Goal: Task Accomplishment & Management: Manage account settings

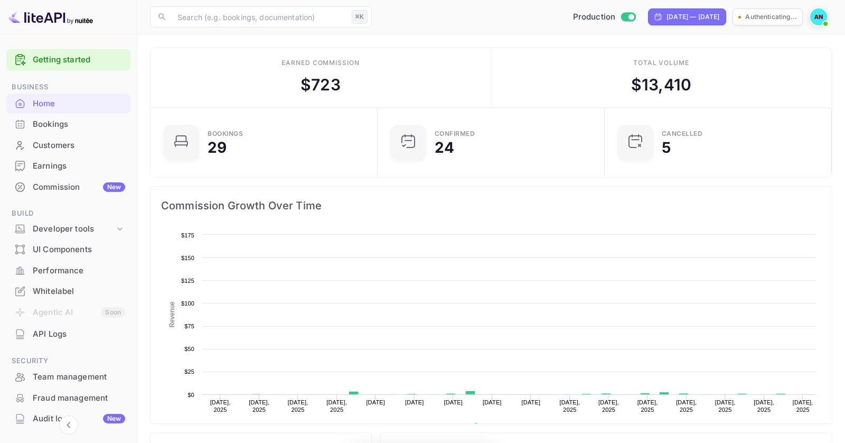
scroll to position [172, 221]
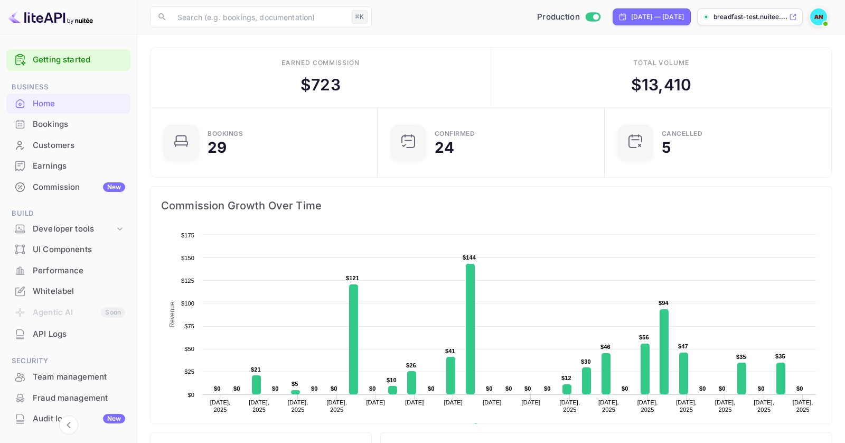
click at [79, 186] on div "Commission New" at bounding box center [79, 187] width 92 height 12
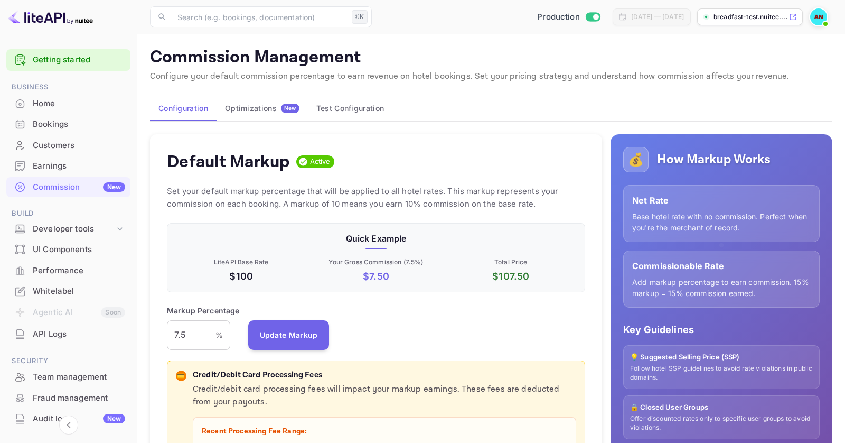
scroll to position [187, 418]
click at [273, 107] on div "Optimizations New" at bounding box center [262, 109] width 74 height 10
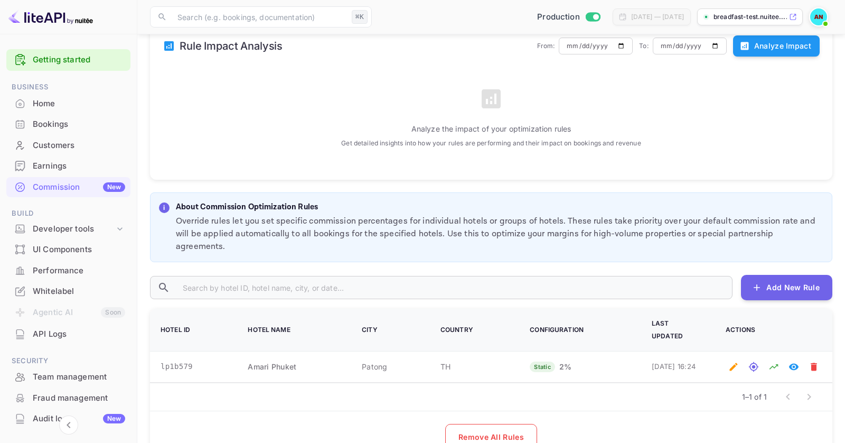
scroll to position [175, 0]
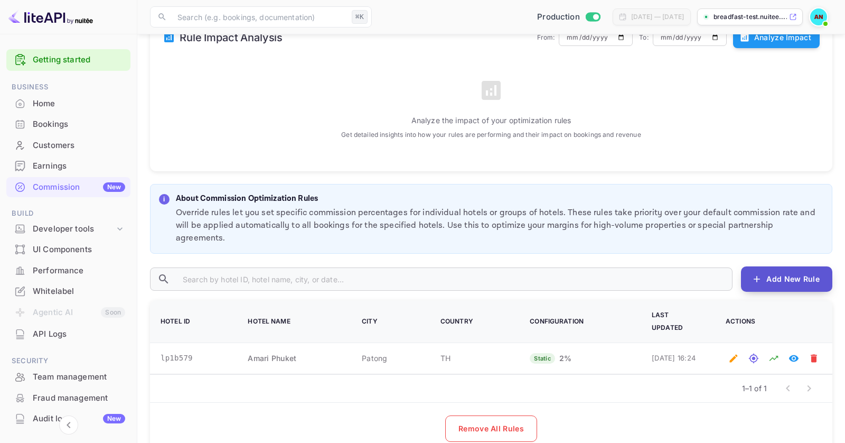
click at [783, 266] on button "Add New Rule" at bounding box center [786, 278] width 91 height 25
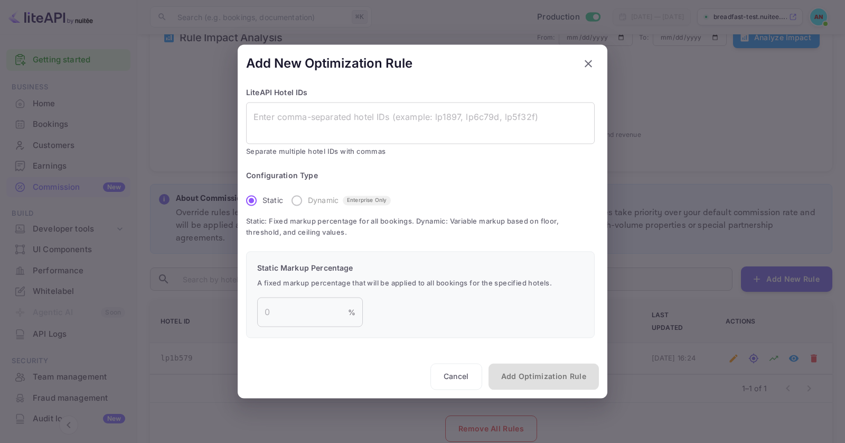
click at [584, 61] on icon "button" at bounding box center [588, 63] width 13 height 13
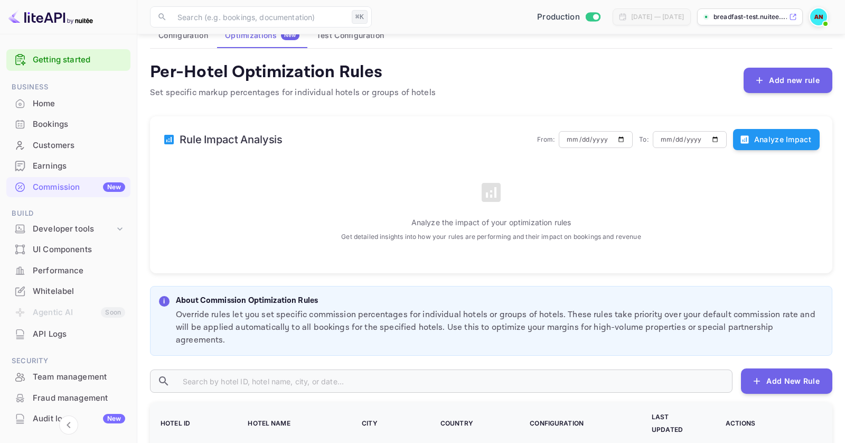
scroll to position [72, 0]
click at [781, 143] on button "Analyze Impact" at bounding box center [776, 139] width 87 height 21
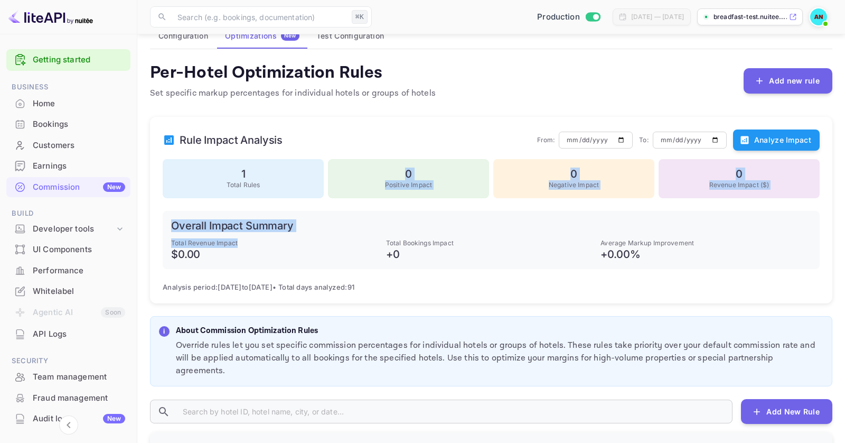
drag, startPoint x: 212, startPoint y: 189, endPoint x: 377, endPoint y: 247, distance: 174.2
click at [377, 247] on div "Rule Impact Analysis From: [DATE] ​ To: [DATE] ​ Analyze Impact 1 Total Rules 0…" at bounding box center [491, 210] width 682 height 186
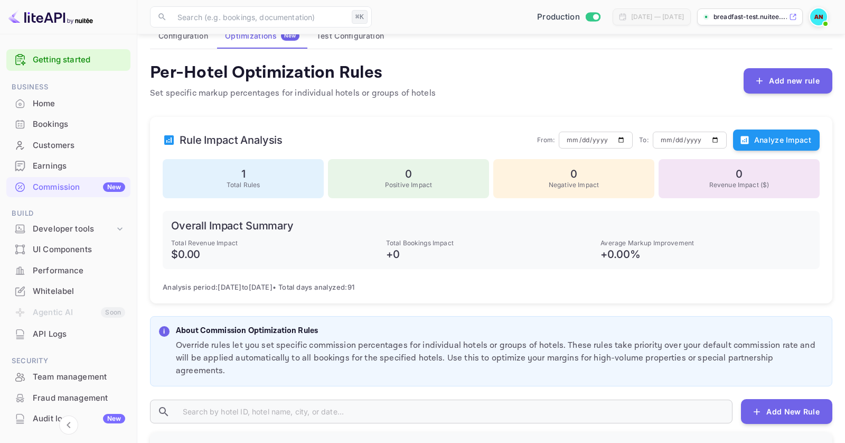
click at [448, 259] on h6 "+ 0" at bounding box center [491, 254] width 211 height 13
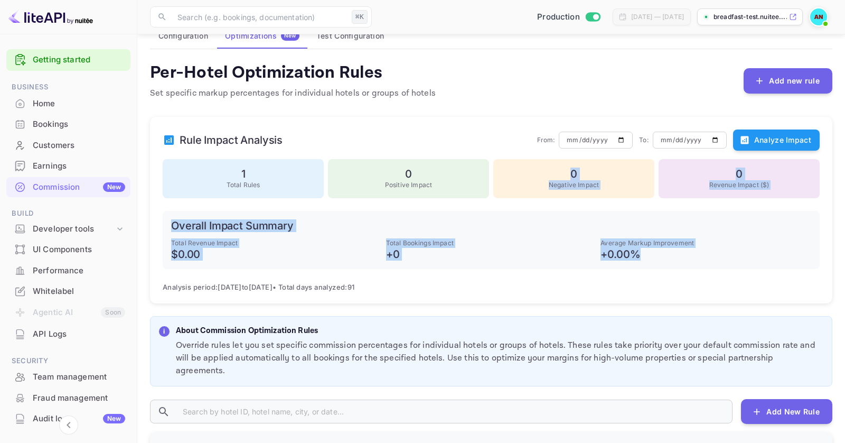
drag, startPoint x: 695, startPoint y: 251, endPoint x: 570, endPoint y: 169, distance: 149.6
click at [570, 169] on div "Rule Impact Analysis From: [DATE] ​ To: [DATE] ​ Analyze Impact 1 Total Rules 0…" at bounding box center [491, 210] width 682 height 186
click at [650, 248] on h6 "+ 0.00 %" at bounding box center [706, 254] width 211 height 13
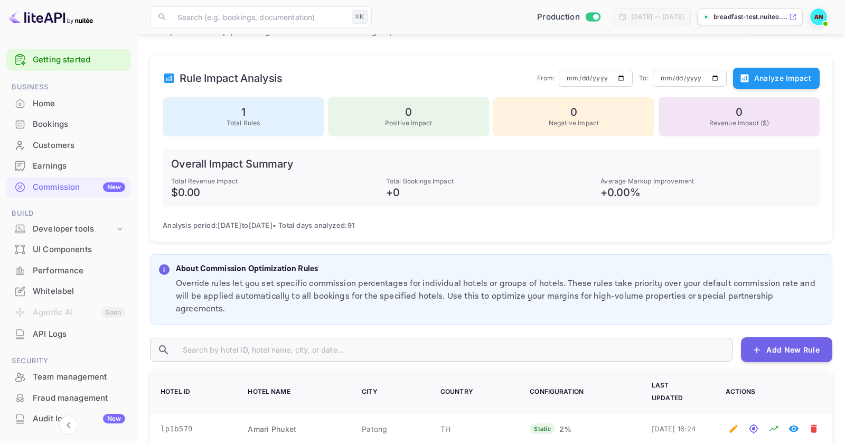
scroll to position [223, 0]
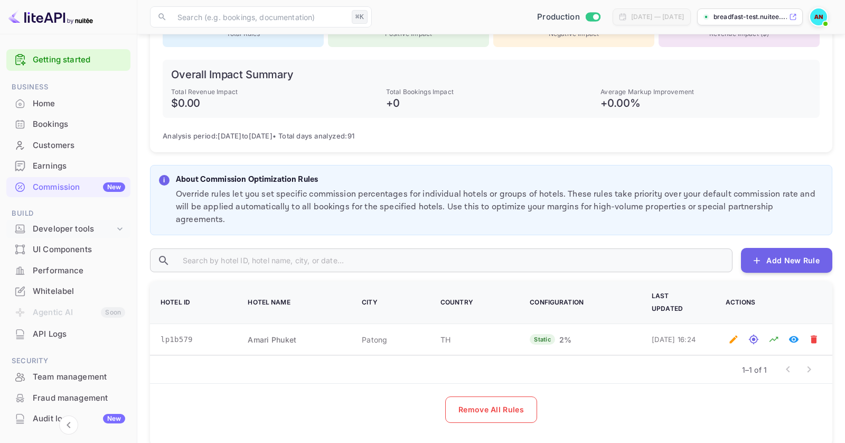
click at [117, 227] on icon at bounding box center [120, 228] width 11 height 11
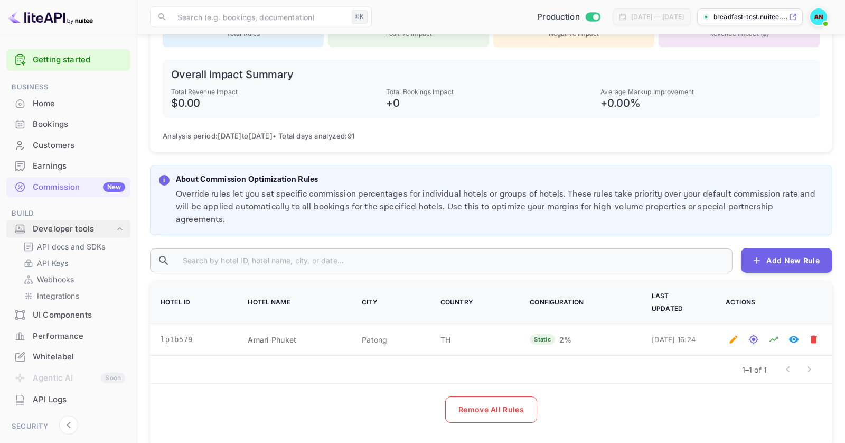
click at [117, 227] on icon at bounding box center [120, 228] width 11 height 11
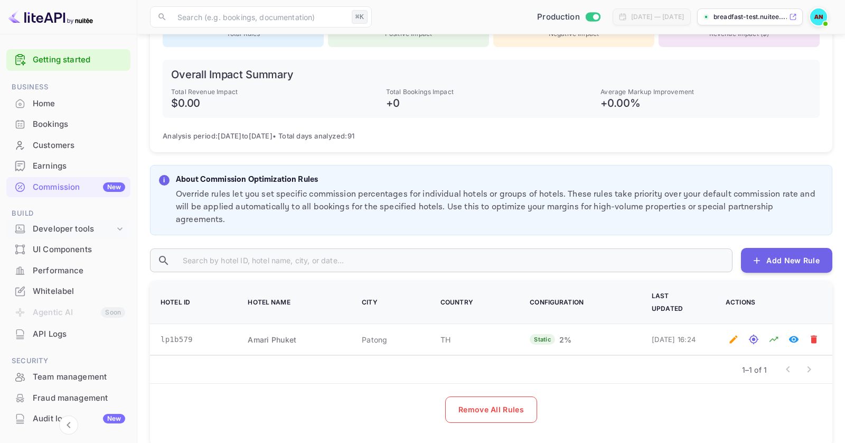
click at [117, 227] on icon at bounding box center [120, 228] width 11 height 11
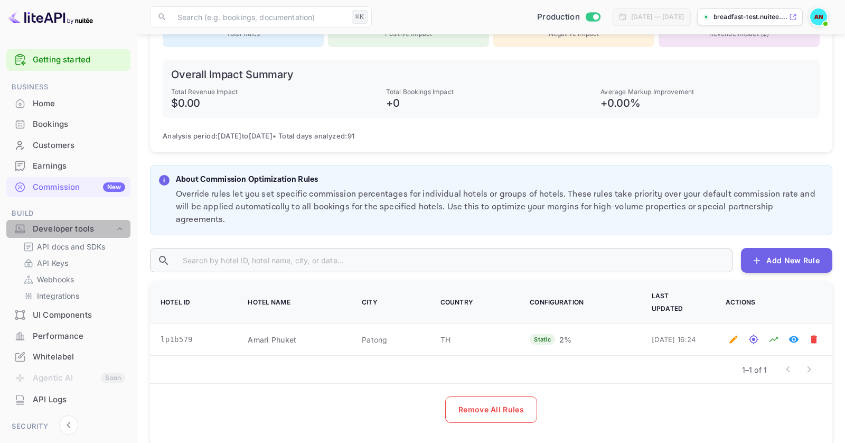
click at [115, 228] on icon at bounding box center [120, 228] width 11 height 11
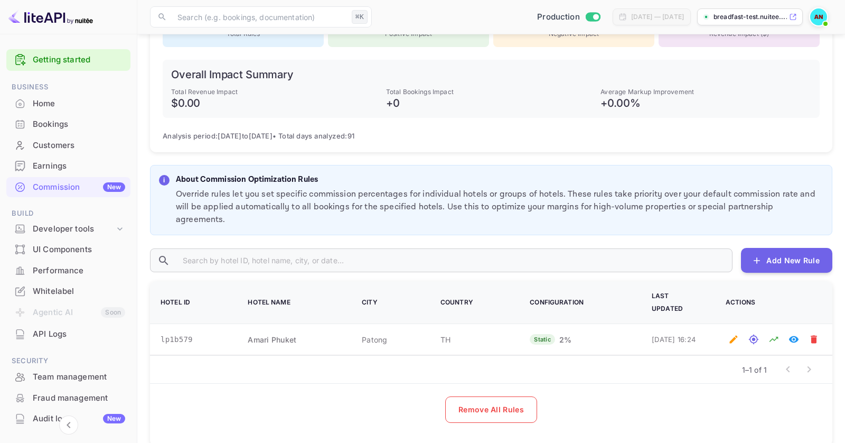
scroll to position [87, 0]
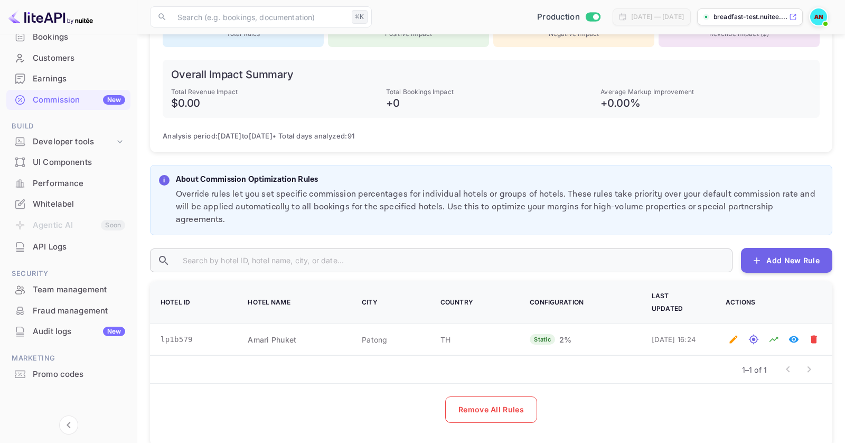
click at [60, 222] on li "Agentic AI Soon" at bounding box center [68, 225] width 124 height 22
click at [87, 336] on div "Audit logs New" at bounding box center [79, 331] width 92 height 12
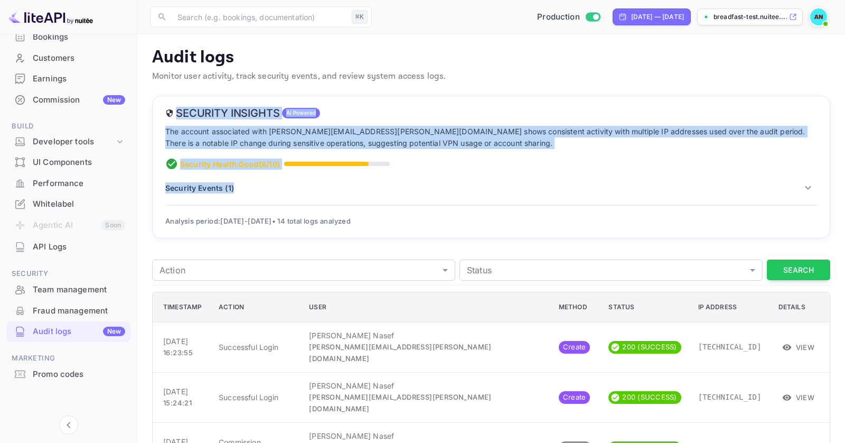
drag, startPoint x: 425, startPoint y: 209, endPoint x: 222, endPoint y: 97, distance: 231.7
click at [222, 97] on div "Security Insights AI Powered The account associated with [PERSON_NAME][EMAIL_AD…" at bounding box center [491, 167] width 678 height 143
click at [234, 124] on div "Security Insights AI Powered The account associated with [PERSON_NAME][EMAIL_AD…" at bounding box center [491, 167] width 678 height 143
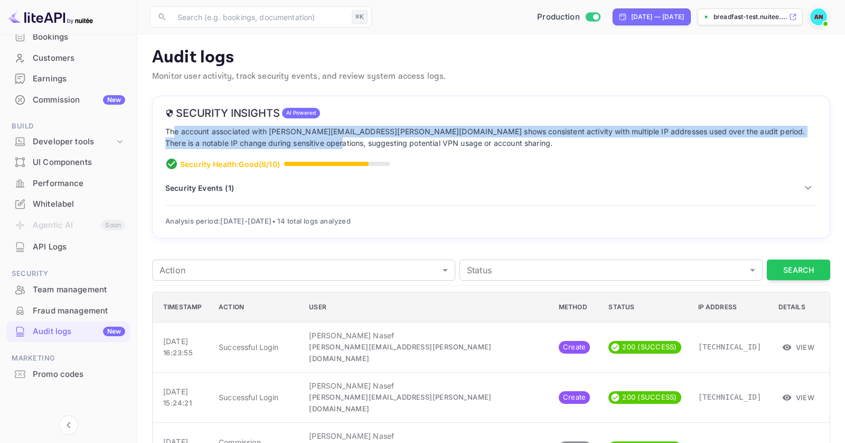
drag, startPoint x: 172, startPoint y: 126, endPoint x: 297, endPoint y: 141, distance: 125.6
click at [297, 141] on p "The account associated with [PERSON_NAME][EMAIL_ADDRESS][PERSON_NAME][DOMAIN_NA…" at bounding box center [491, 138] width 652 height 24
click at [406, 135] on p "The account associated with [PERSON_NAME][EMAIL_ADDRESS][PERSON_NAME][DOMAIN_NA…" at bounding box center [491, 138] width 652 height 24
drag, startPoint x: 443, startPoint y: 133, endPoint x: 505, endPoint y: 146, distance: 64.2
click at [505, 146] on p "The account associated with [PERSON_NAME][EMAIL_ADDRESS][PERSON_NAME][DOMAIN_NA…" at bounding box center [491, 138] width 652 height 24
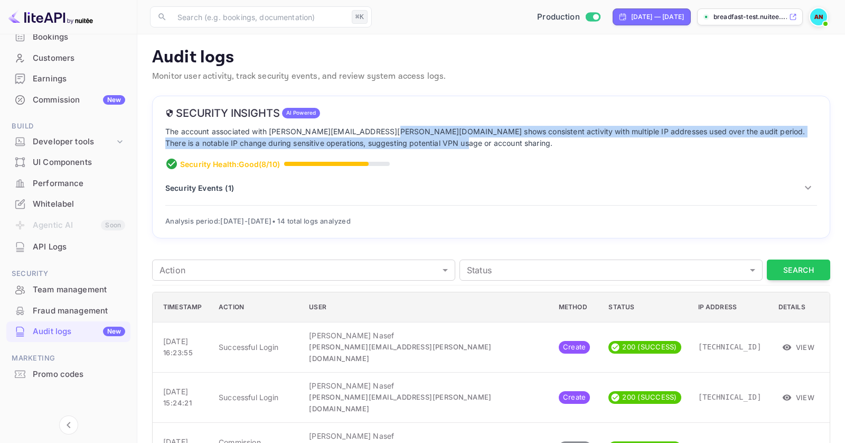
click at [505, 146] on p "The account associated with [PERSON_NAME][EMAIL_ADDRESS][PERSON_NAME][DOMAIN_NA…" at bounding box center [491, 138] width 652 height 24
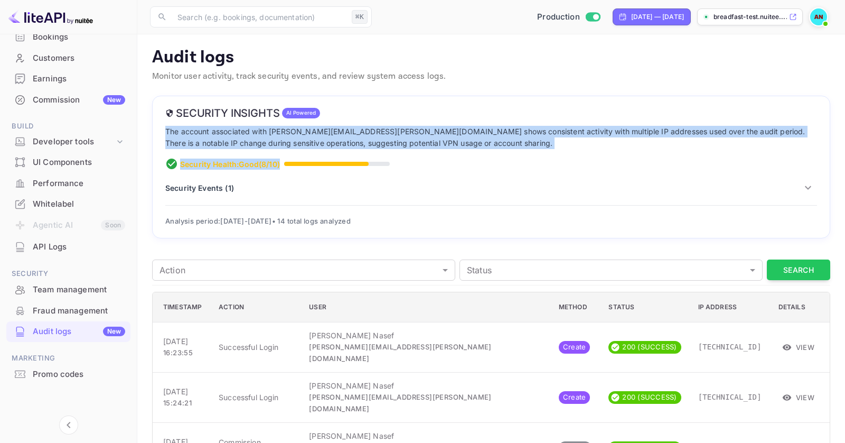
drag, startPoint x: 499, startPoint y: 155, endPoint x: 415, endPoint y: 120, distance: 91.2
click at [415, 120] on div "Security Insights AI Powered The account associated with [PERSON_NAME][EMAIL_AD…" at bounding box center [491, 167] width 678 height 143
drag, startPoint x: 415, startPoint y: 120, endPoint x: 468, endPoint y: 162, distance: 67.8
click at [467, 162] on div "Security Insights AI Powered The account associated with [PERSON_NAME][EMAIL_AD…" at bounding box center [491, 167] width 678 height 143
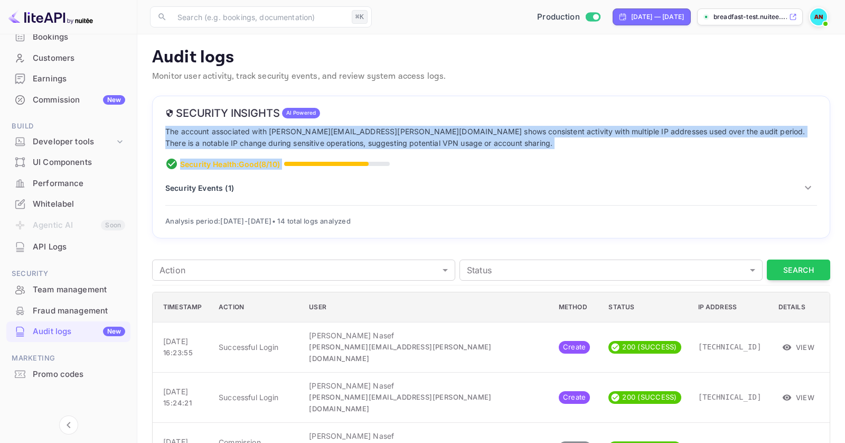
click at [468, 162] on div "Security Health: Good ( 8 /10)" at bounding box center [491, 163] width 652 height 13
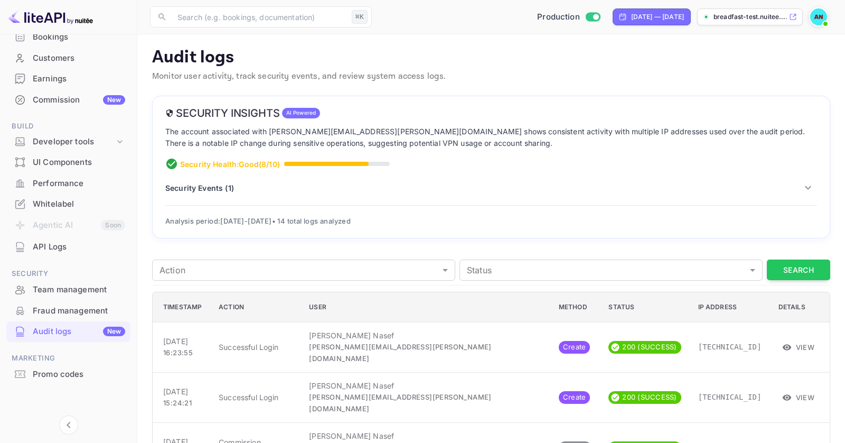
scroll to position [72, 0]
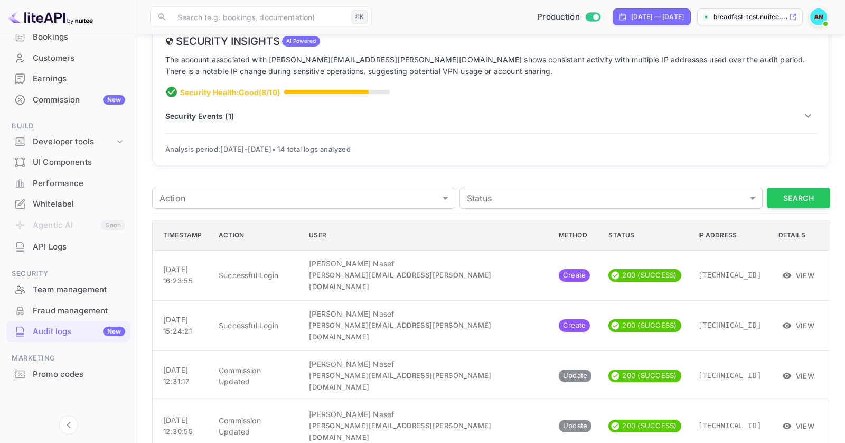
click at [814, 122] on div "Security Events ( 1 )" at bounding box center [491, 116] width 652 height 18
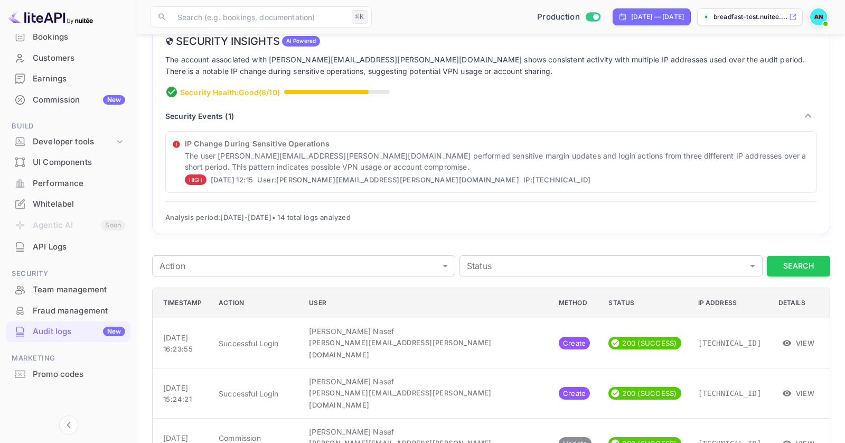
click at [814, 122] on div "Security Events ( 1 )" at bounding box center [491, 116] width 652 height 18
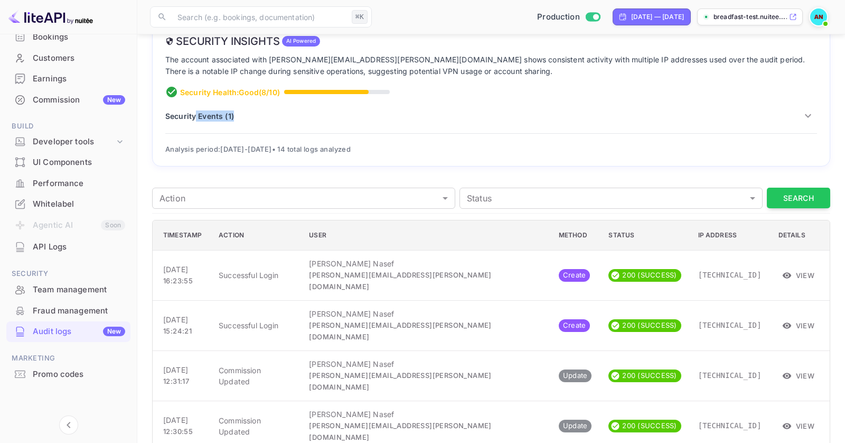
drag, startPoint x: 362, startPoint y: 139, endPoint x: 176, endPoint y: 108, distance: 189.0
click at [176, 108] on div "Security Insights AI Powered The account associated with [PERSON_NAME][EMAIL_AD…" at bounding box center [491, 95] width 678 height 143
click at [176, 108] on div "Security Events ( 1 )" at bounding box center [491, 116] width 652 height 18
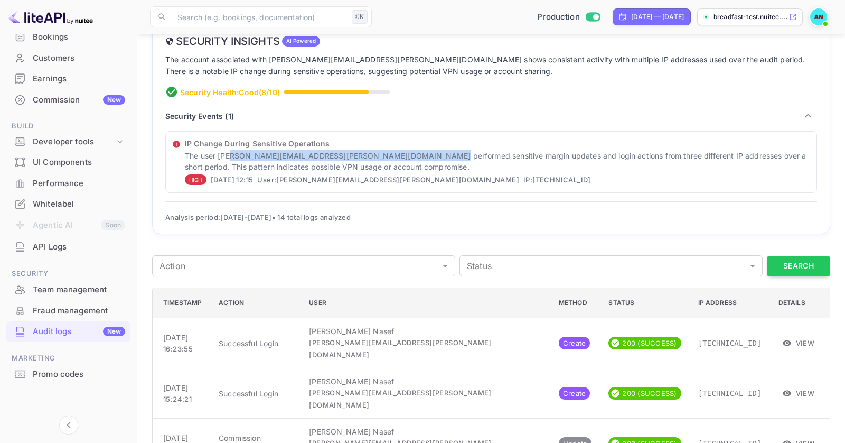
drag, startPoint x: 230, startPoint y: 150, endPoint x: 434, endPoint y: 152, distance: 203.3
click at [434, 152] on p "The user [PERSON_NAME][EMAIL_ADDRESS][PERSON_NAME][DOMAIN_NAME] performed sensi…" at bounding box center [497, 161] width 625 height 22
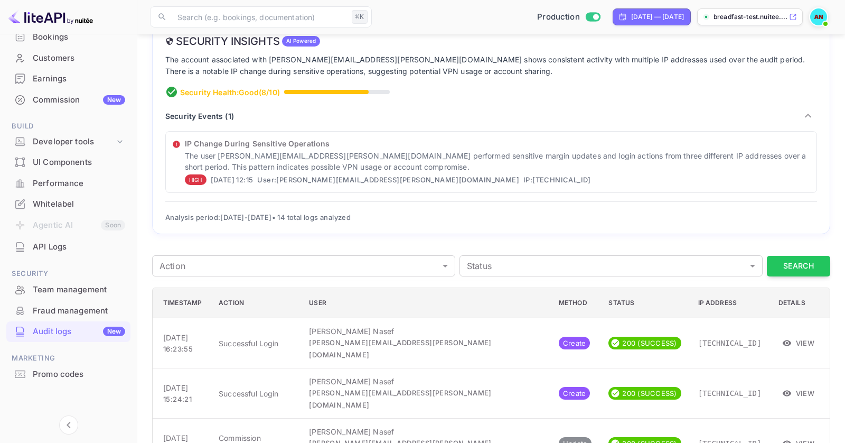
click at [461, 153] on p "The user [PERSON_NAME][EMAIL_ADDRESS][PERSON_NAME][DOMAIN_NAME] performed sensi…" at bounding box center [497, 161] width 625 height 22
click at [811, 117] on icon "button" at bounding box center [808, 115] width 13 height 13
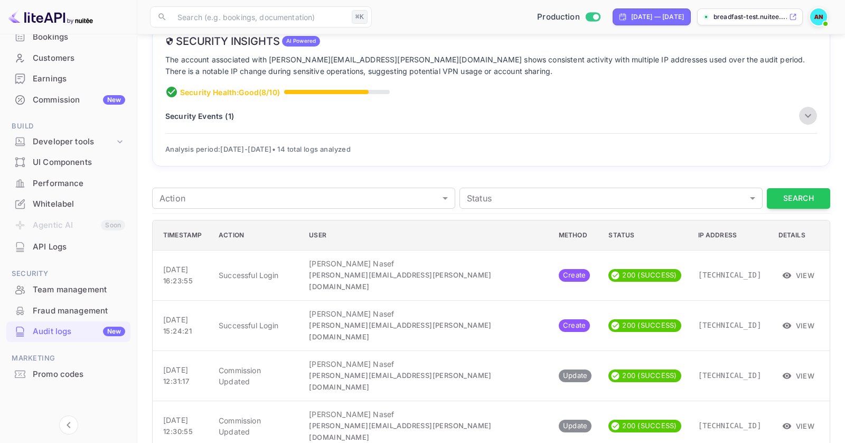
click at [811, 117] on icon "button" at bounding box center [808, 115] width 13 height 13
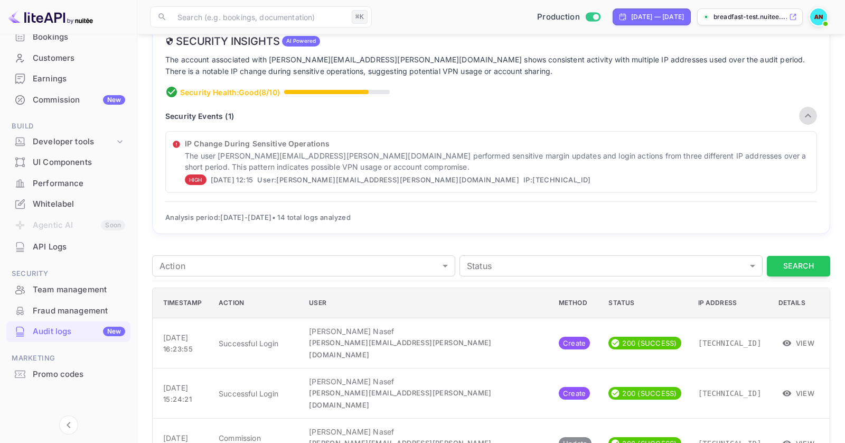
click at [811, 117] on icon "button" at bounding box center [808, 115] width 13 height 13
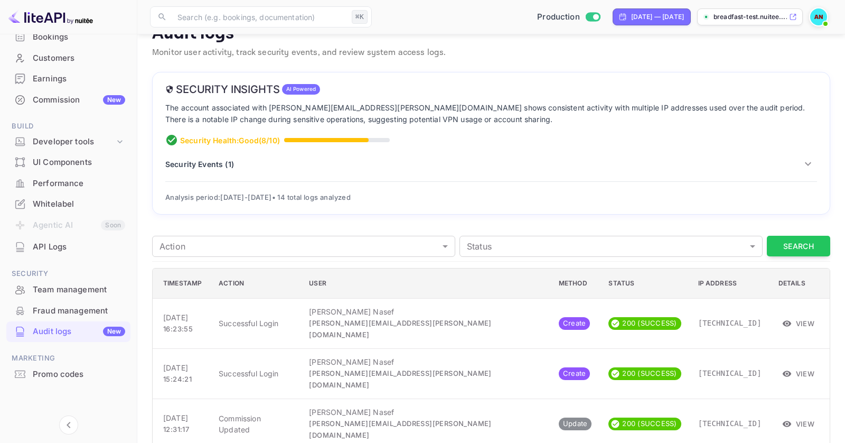
scroll to position [0, 0]
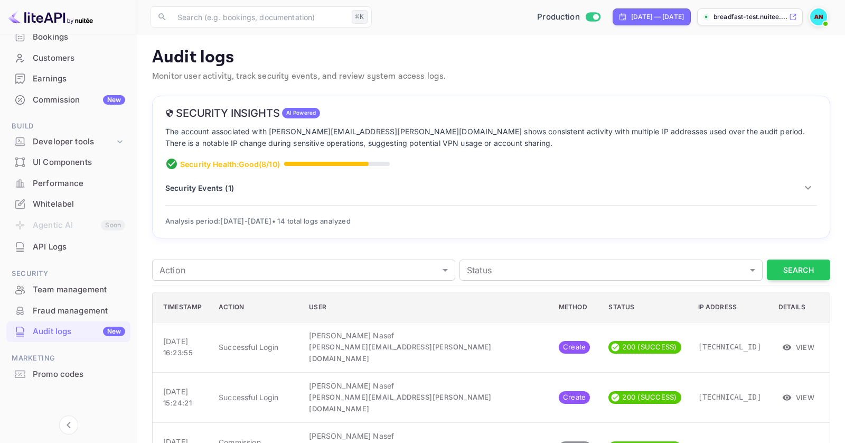
click at [78, 308] on div "Fraud management" at bounding box center [79, 311] width 92 height 12
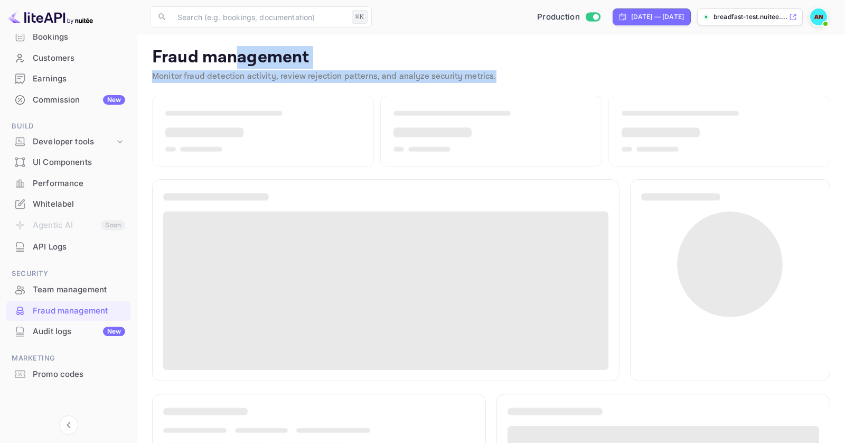
drag, startPoint x: 502, startPoint y: 86, endPoint x: 237, endPoint y: 67, distance: 265.3
click at [237, 67] on div "Fraud management Monitor fraud detection activity, review rejection patterns, a…" at bounding box center [491, 67] width 678 height 40
click at [237, 67] on p "Fraud management" at bounding box center [491, 57] width 678 height 21
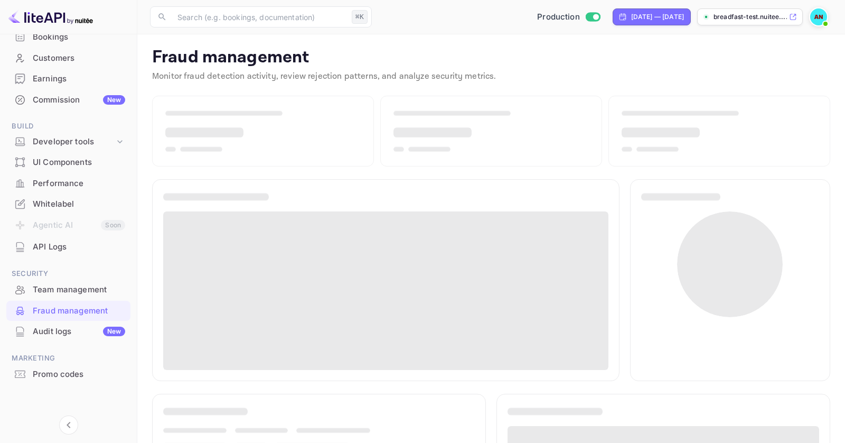
click at [98, 290] on div "Team management" at bounding box center [79, 290] width 92 height 12
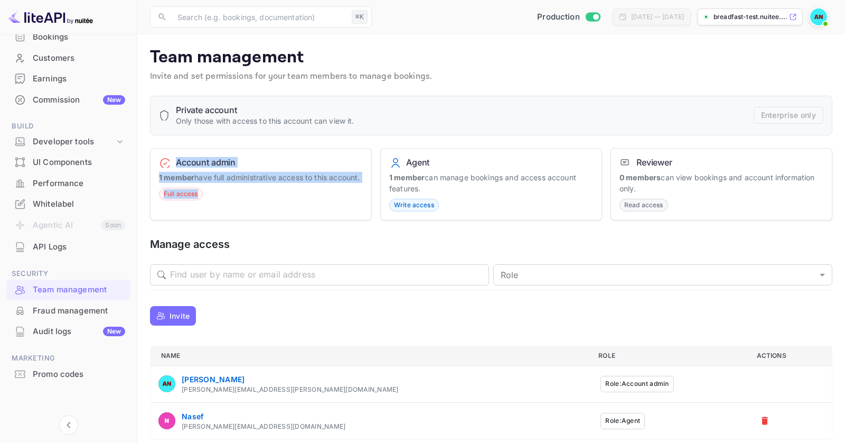
drag, startPoint x: 305, startPoint y: 210, endPoint x: 188, endPoint y: 153, distance: 130.4
click at [188, 153] on div "Account admin 1 member have full administrative access to this account. Full ac…" at bounding box center [261, 184] width 222 height 73
click at [212, 183] on p "1 member have full administrative access to this account." at bounding box center [261, 177] width 204 height 11
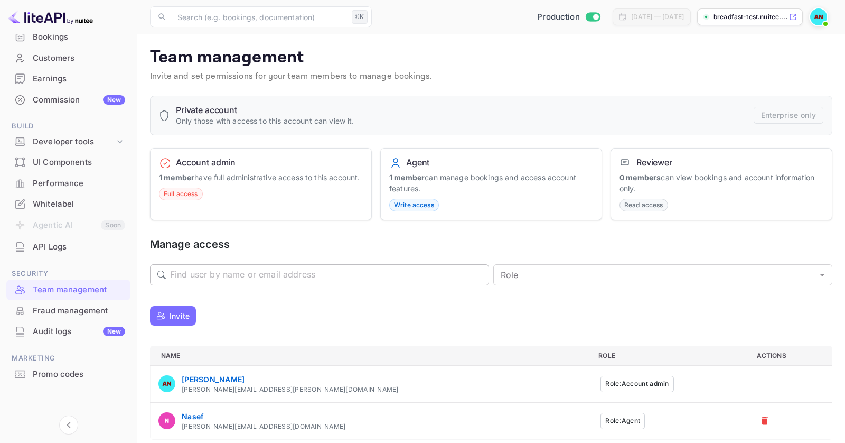
scroll to position [6, 0]
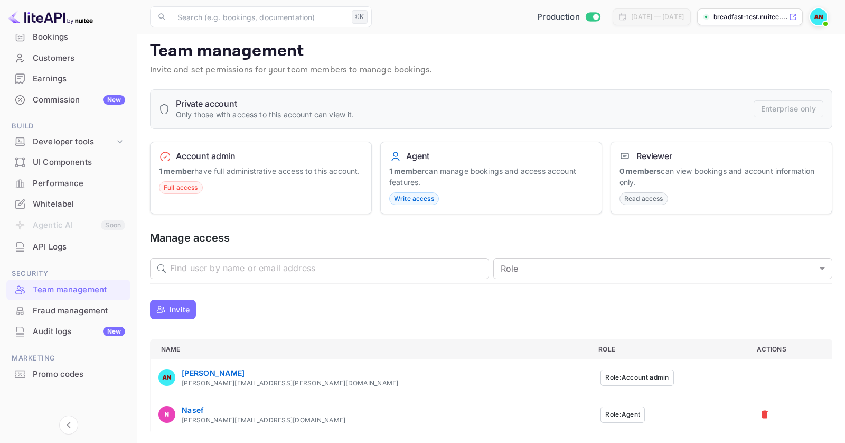
click at [601, 406] on button "Role: Agent" at bounding box center [623, 414] width 44 height 16
click at [601, 412] on button "Role: Agent" at bounding box center [623, 414] width 44 height 16
click at [594, 412] on td "Role: Agent" at bounding box center [669, 414] width 158 height 37
click at [175, 304] on p "Invite" at bounding box center [180, 309] width 20 height 11
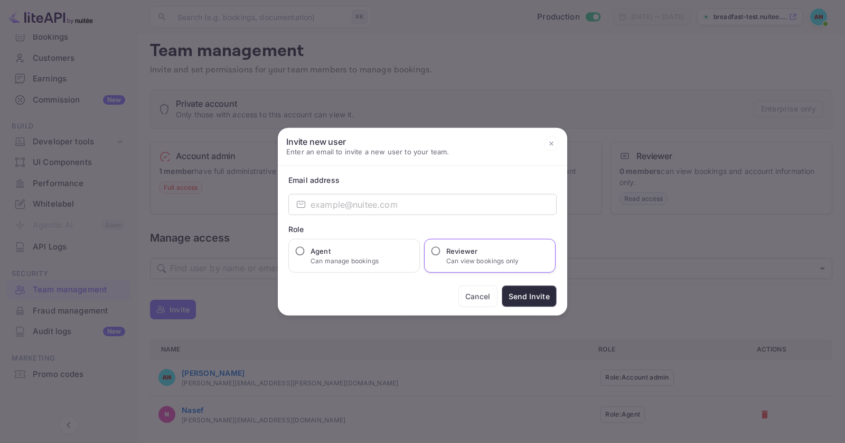
click at [452, 249] on h6 "Reviewer" at bounding box center [482, 251] width 72 height 11
click at [441, 249] on input "Reviewer Can view bookings only" at bounding box center [435, 251] width 11 height 11
radio input "true"
click at [378, 263] on p "Can manage bookings" at bounding box center [345, 261] width 68 height 10
click at [305, 256] on input "Agent Can manage bookings" at bounding box center [300, 251] width 11 height 11
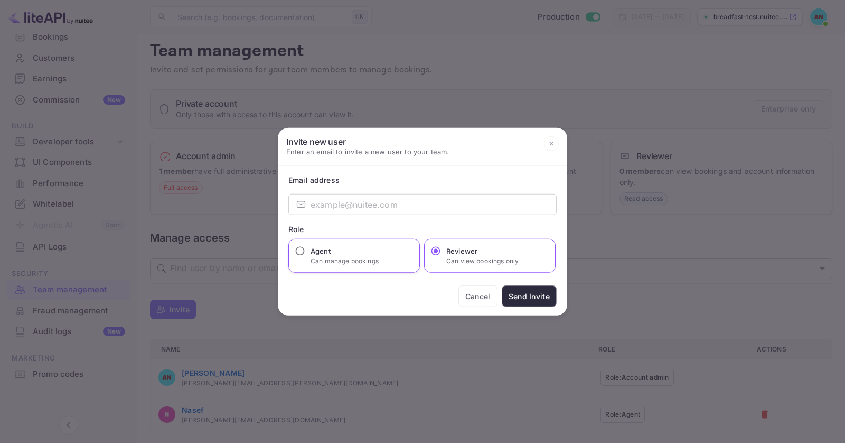
radio input "true"
click at [458, 240] on div "Reviewer Can view bookings only" at bounding box center [490, 256] width 132 height 34
click at [547, 145] on icon at bounding box center [551, 143] width 15 height 15
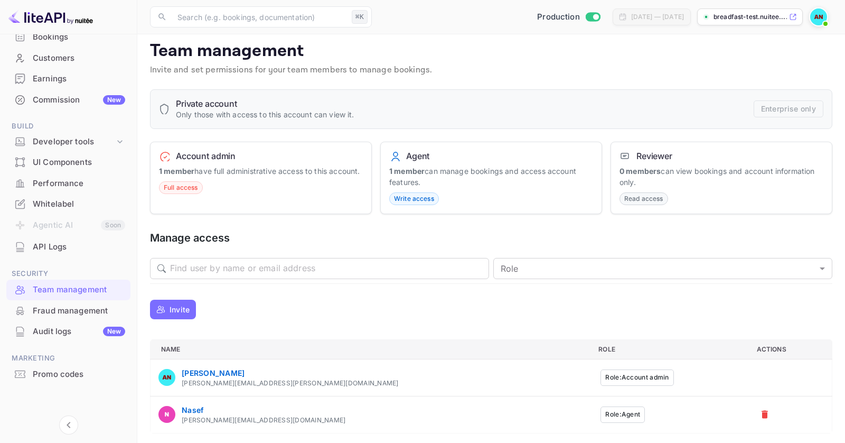
click at [601, 380] on button "Role: Account admin" at bounding box center [637, 377] width 73 height 16
drag, startPoint x: 444, startPoint y: 168, endPoint x: 474, endPoint y: 181, distance: 32.2
click at [474, 181] on p "1 member can manage bookings and access account features." at bounding box center [491, 176] width 204 height 22
drag, startPoint x: 631, startPoint y: 166, endPoint x: 684, endPoint y: 183, distance: 56.1
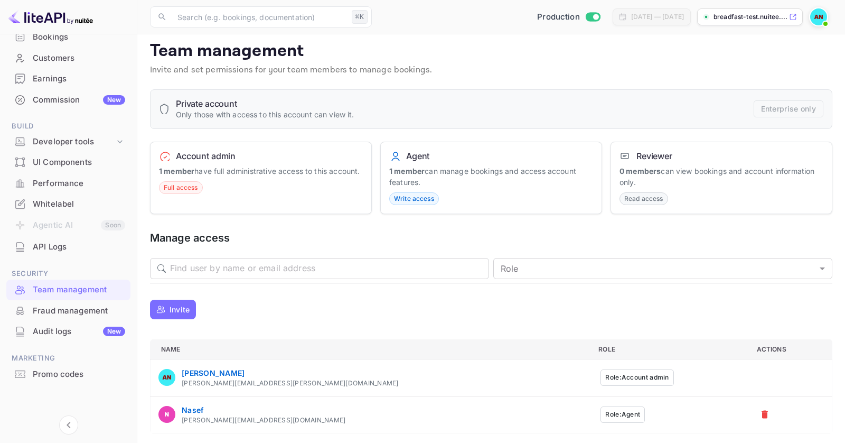
click at [684, 183] on p "0 members can view bookings and account information only." at bounding box center [722, 176] width 204 height 22
click at [211, 176] on p "1 member have full administrative access to this account." at bounding box center [261, 170] width 204 height 11
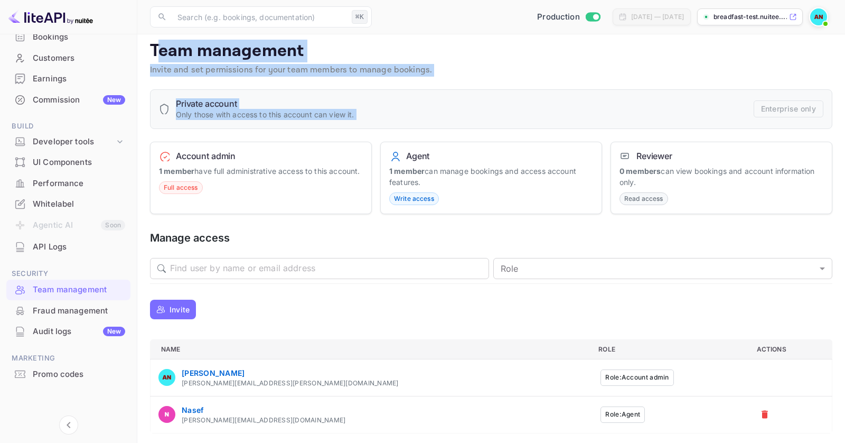
drag, startPoint x: 238, startPoint y: 127, endPoint x: 155, endPoint y: 57, distance: 108.3
click at [155, 57] on div "Team management Invite and set permissions for your team members to manage book…" at bounding box center [491, 237] width 682 height 392
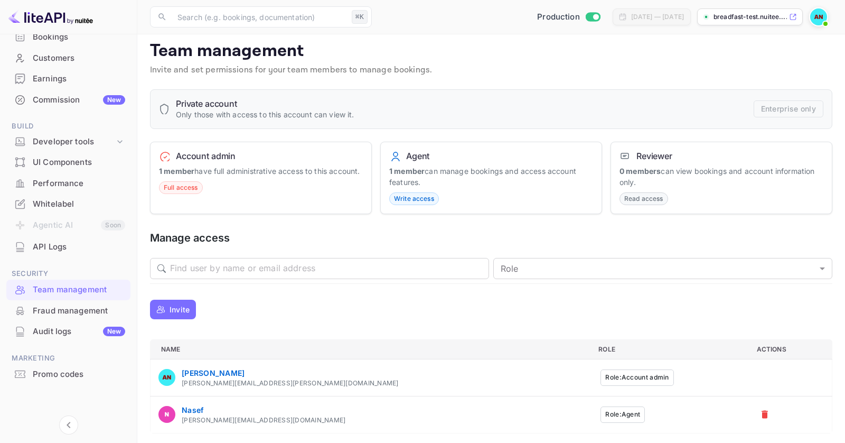
click at [271, 240] on h5 "Manage access" at bounding box center [491, 238] width 682 height 14
click at [362, 273] on input "text" at bounding box center [329, 268] width 319 height 21
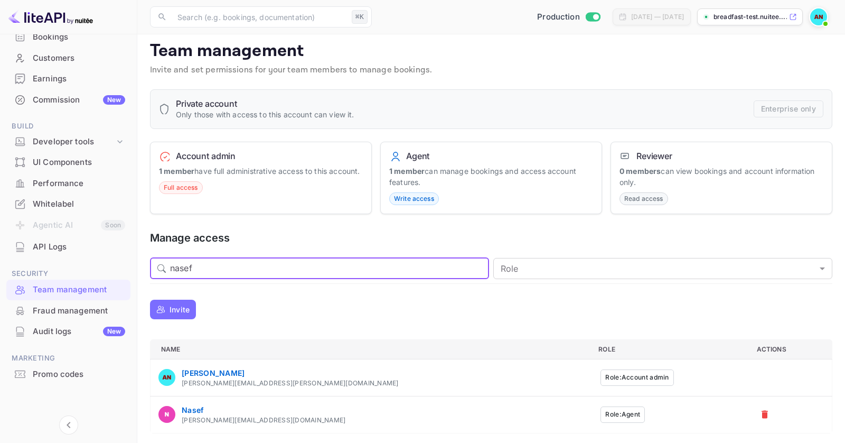
click at [265, 271] on input "nasef" at bounding box center [329, 268] width 319 height 21
type input "nasef"
click at [545, 259] on body "Getting started Business Home Bookings Customers Earnings Commission New Build …" at bounding box center [422, 220] width 845 height 452
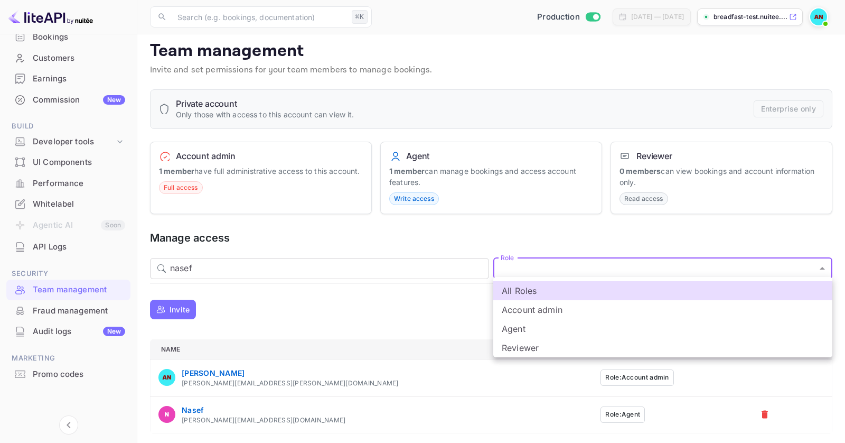
click at [412, 315] on div at bounding box center [422, 221] width 845 height 443
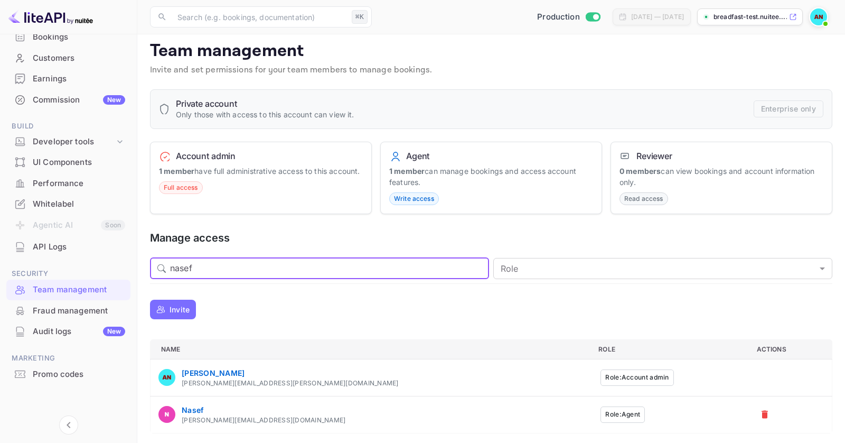
click at [262, 264] on input "nasef" at bounding box center [329, 268] width 319 height 21
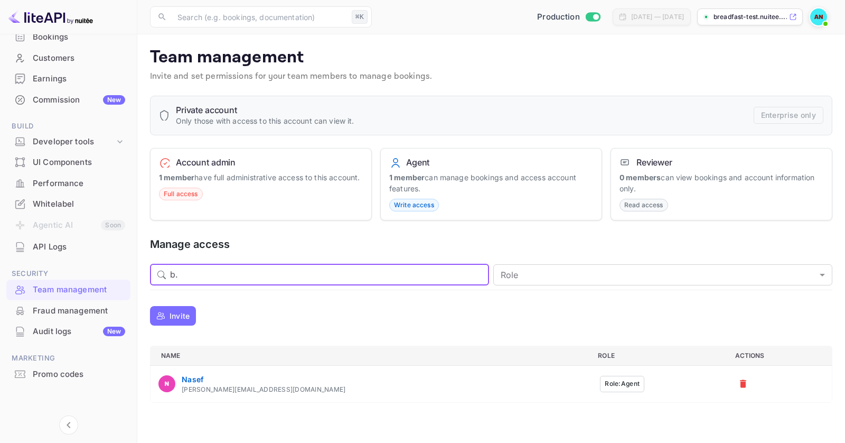
scroll to position [0, 0]
type input "[PERSON_NAME][EMAIL_ADDRESS][DOMAIN_NAME]"
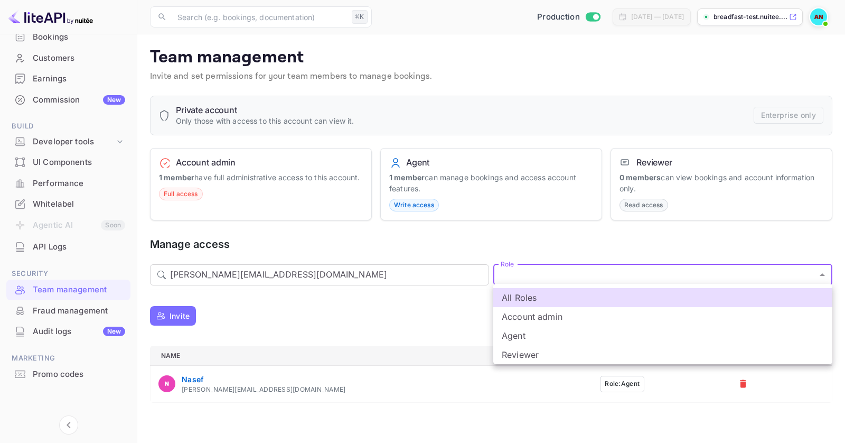
click at [523, 273] on body "Getting started Business Home Bookings Customers Earnings Commission New Build …" at bounding box center [422, 221] width 845 height 443
click at [534, 313] on li "Account admin" at bounding box center [662, 316] width 339 height 19
type input "admin"
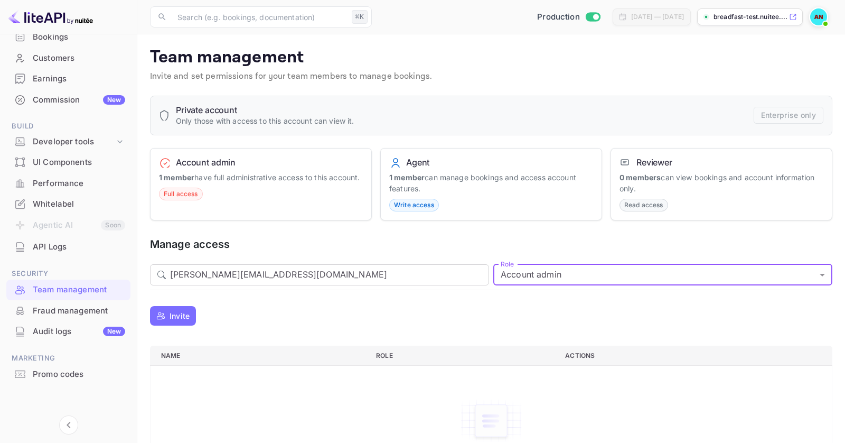
click at [517, 265] on body "Getting started Business Home Bookings Customers Earnings Commission New Build …" at bounding box center [422, 255] width 845 height 511
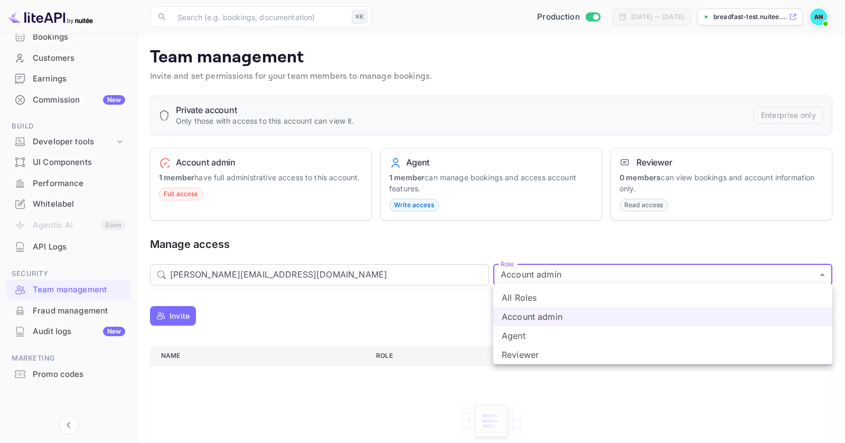
click at [530, 302] on li "All Roles" at bounding box center [662, 297] width 339 height 19
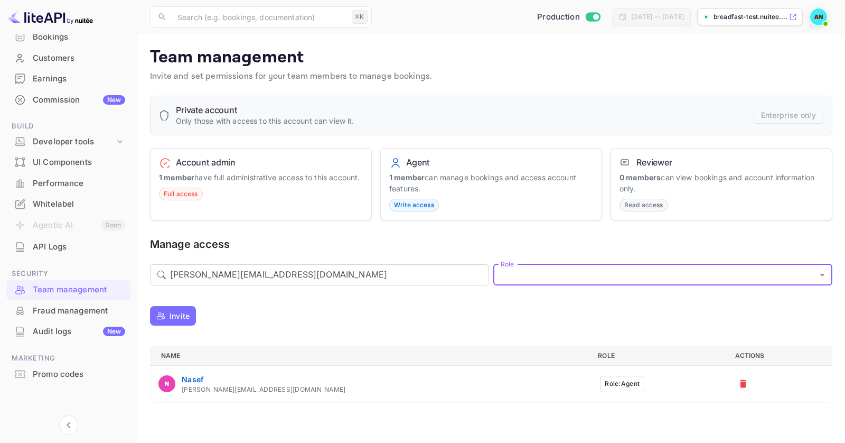
click at [305, 305] on div "Invite" at bounding box center [491, 316] width 682 height 26
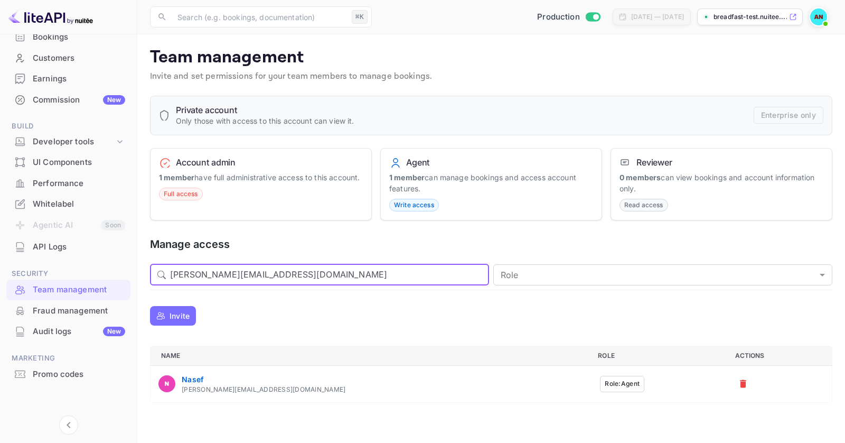
click at [270, 270] on input "[PERSON_NAME][EMAIL_ADDRESS][DOMAIN_NAME]" at bounding box center [329, 274] width 319 height 21
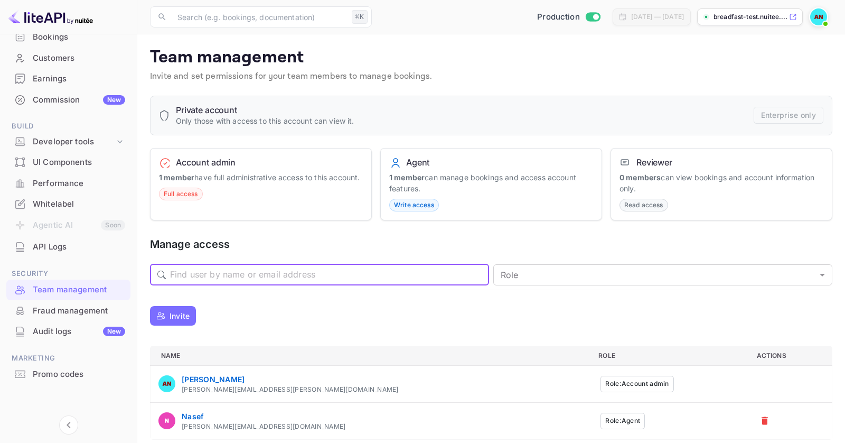
click at [306, 248] on h5 "Manage access" at bounding box center [491, 244] width 682 height 14
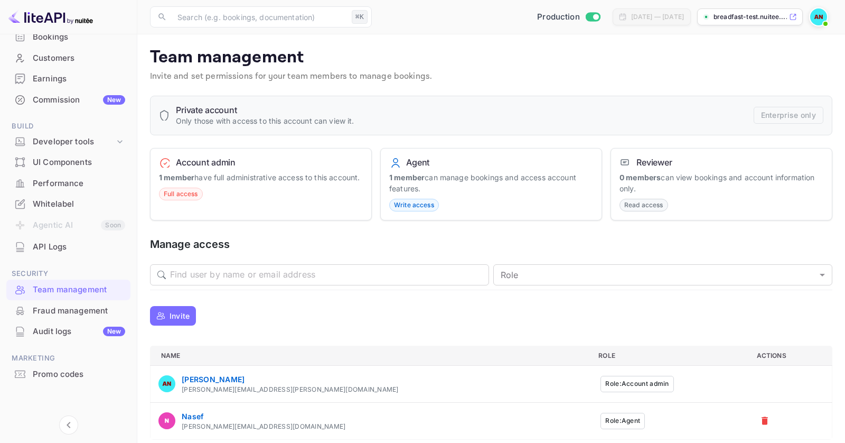
scroll to position [6, 0]
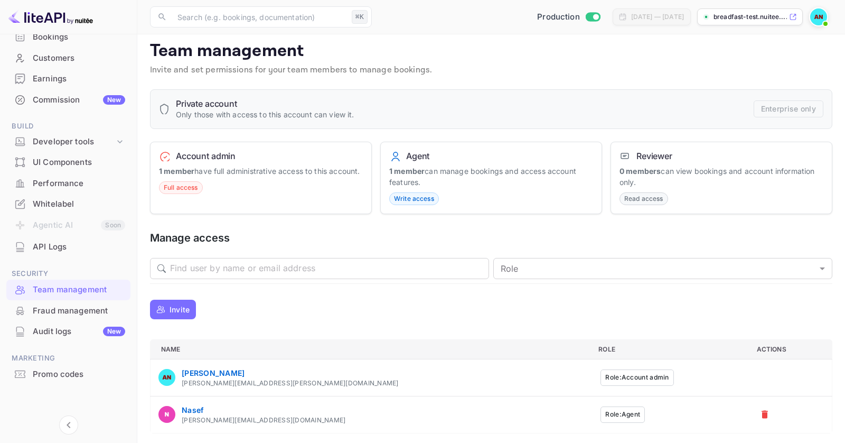
click at [601, 413] on button "Role: Agent" at bounding box center [623, 414] width 44 height 16
click at [601, 412] on button "Role: Agent" at bounding box center [623, 414] width 44 height 16
click at [601, 376] on button "Role: Account admin" at bounding box center [637, 377] width 73 height 16
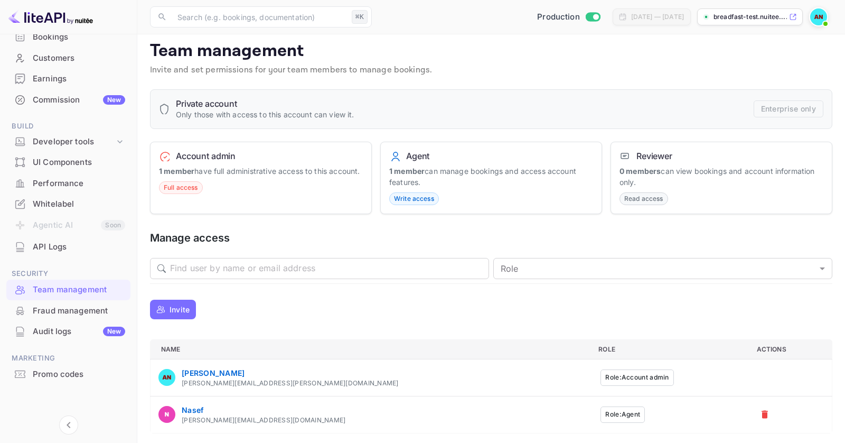
click at [601, 376] on button "Role: Account admin" at bounding box center [637, 377] width 73 height 16
click at [601, 406] on button "Role: Agent" at bounding box center [623, 414] width 44 height 16
click at [115, 146] on div "Developer tools" at bounding box center [68, 142] width 124 height 18
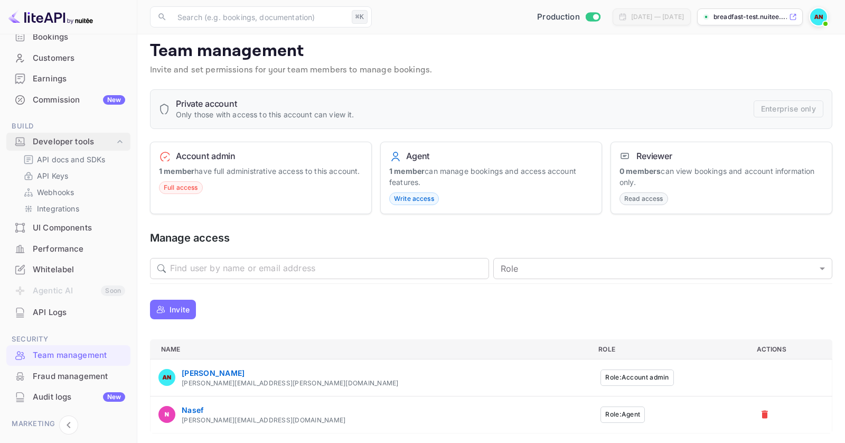
click at [115, 146] on div "Developer tools" at bounding box center [68, 142] width 124 height 18
